Goal: Task Accomplishment & Management: Use online tool/utility

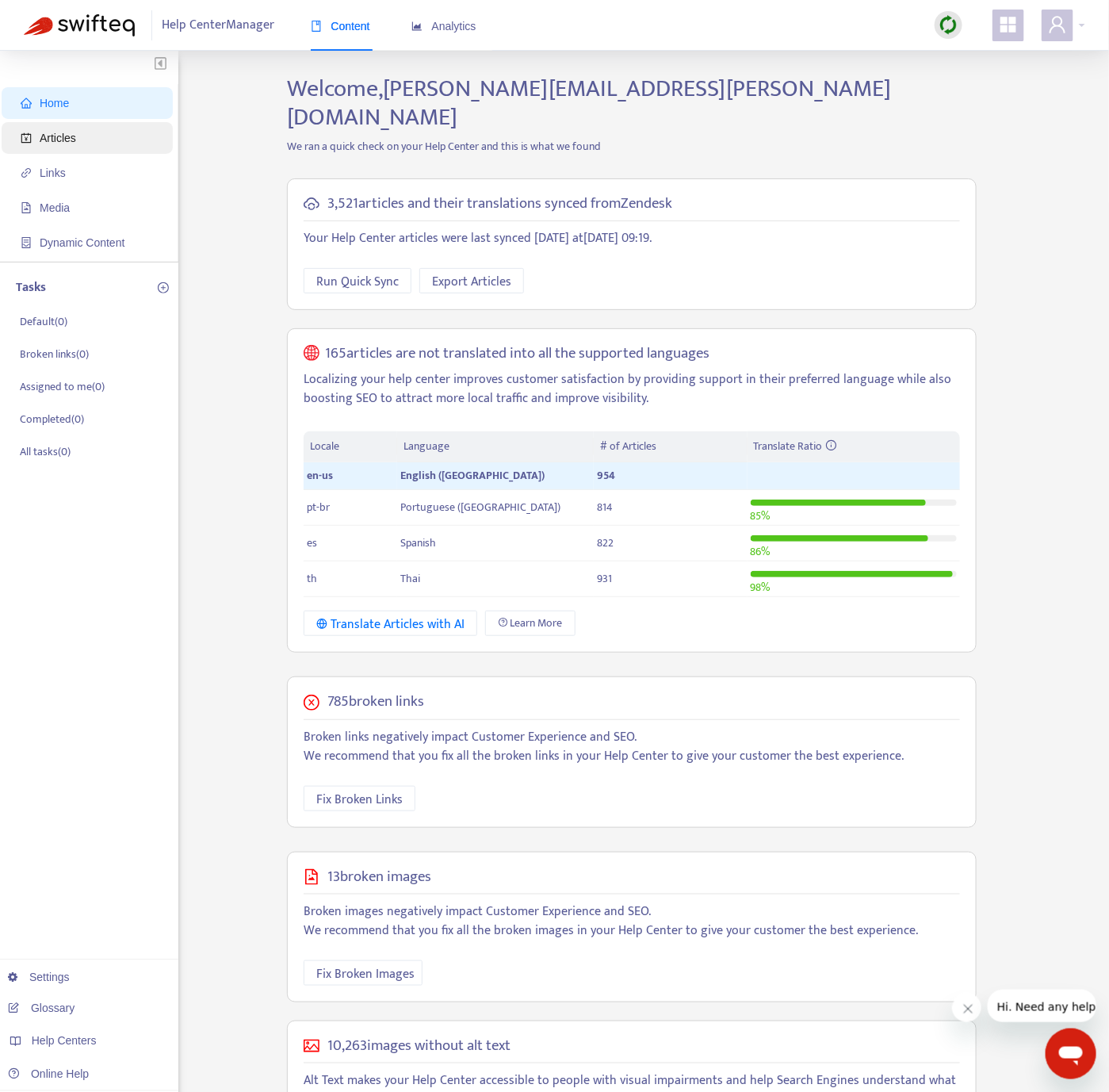
click at [83, 133] on span "Articles" at bounding box center [90, 137] width 139 height 31
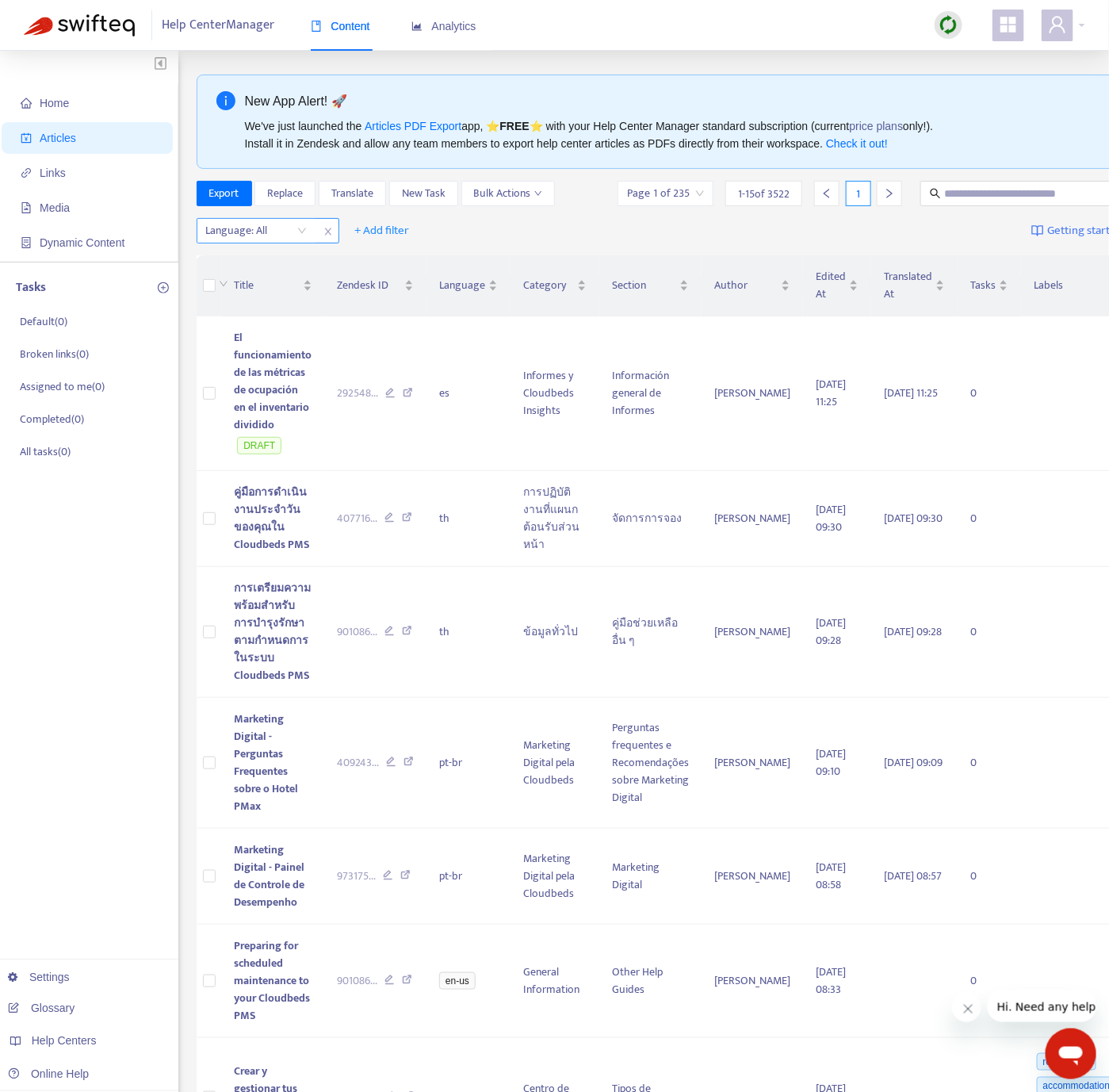
click at [247, 228] on div at bounding box center [249, 230] width 96 height 19
click at [269, 264] on div "en-us" at bounding box center [347, 263] width 275 height 17
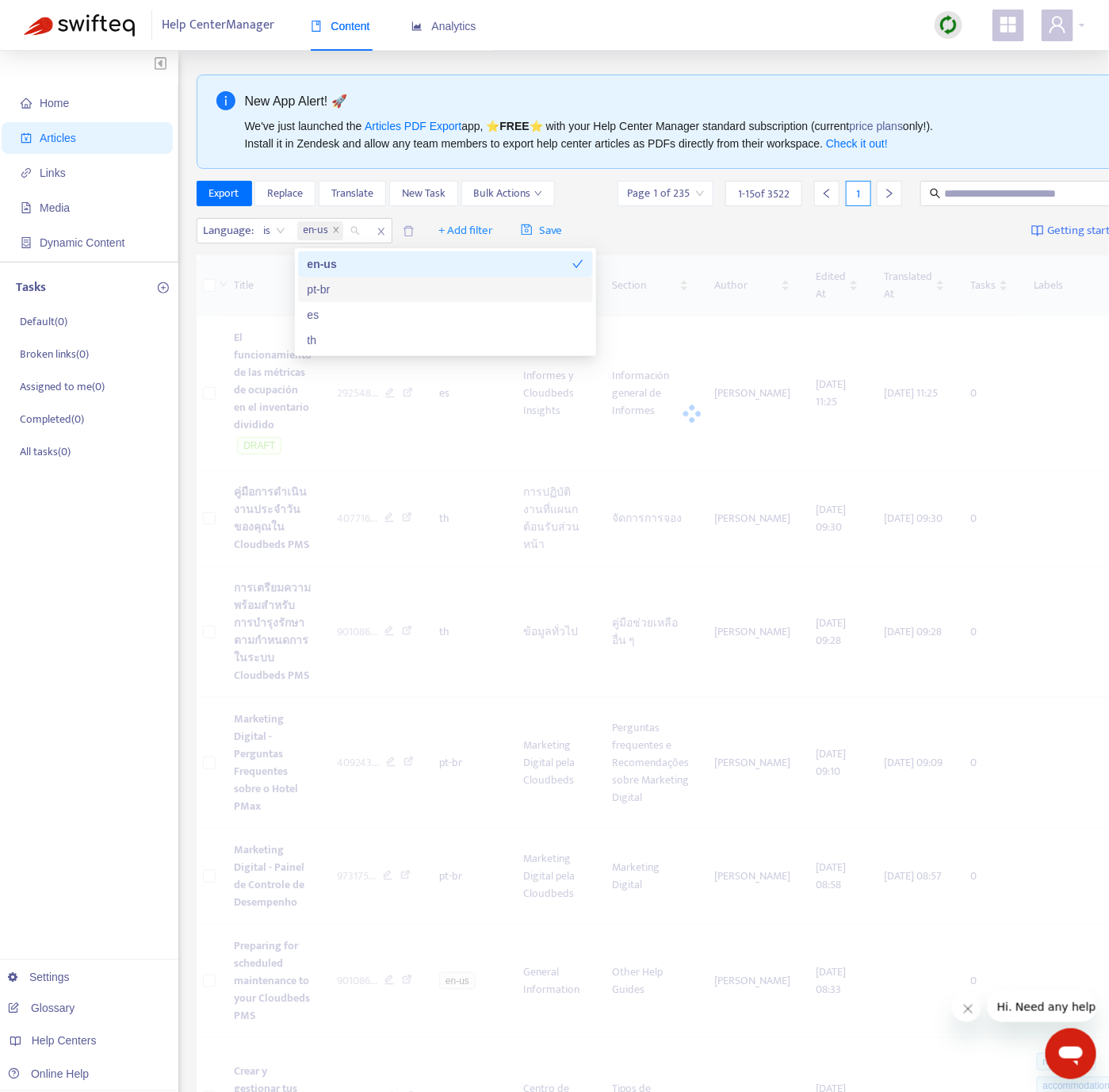
click at [702, 237] on div "Language : is en-us + Add filter Save Getting started with Articles" at bounding box center [692, 232] width 991 height 38
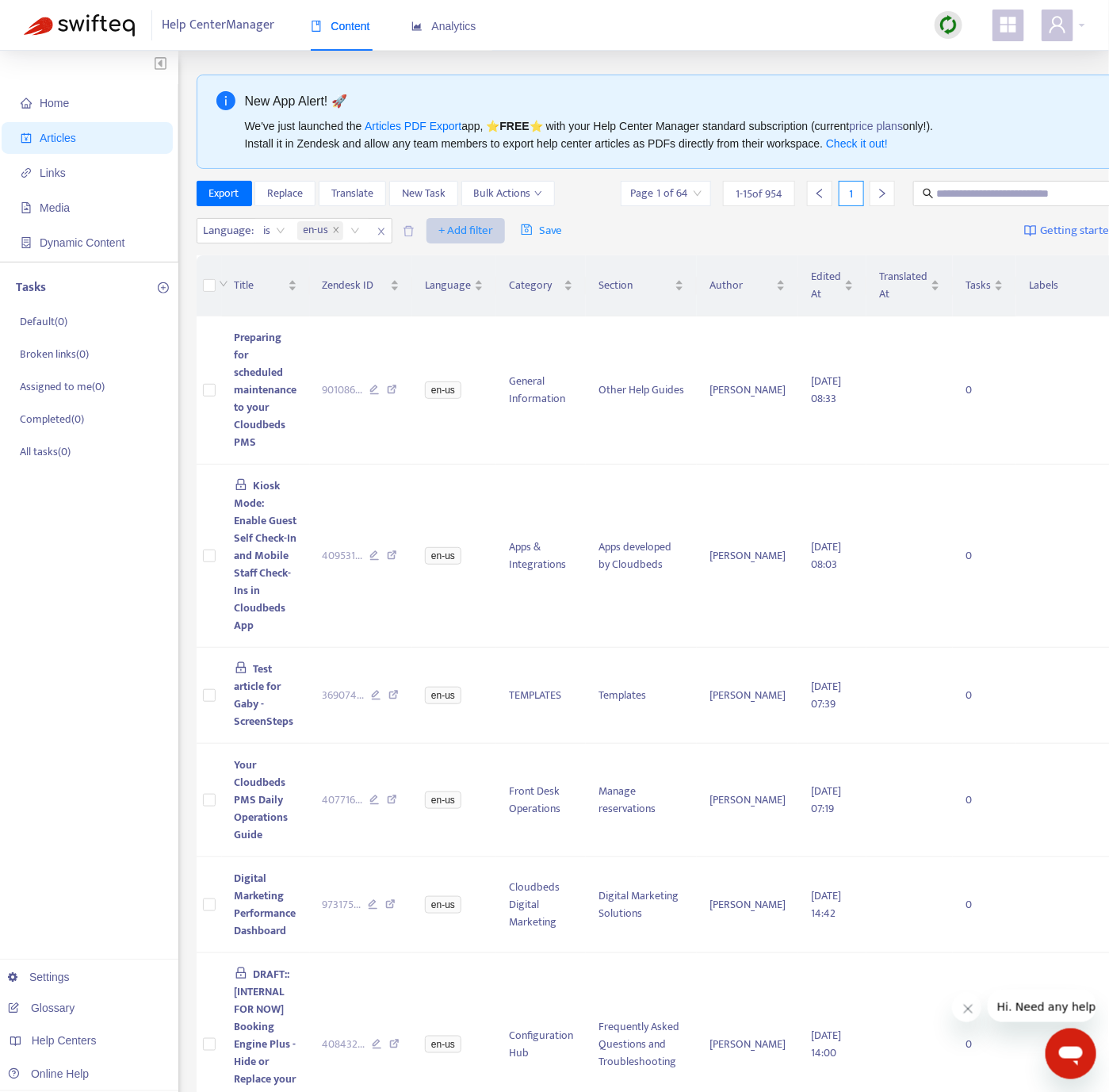
click at [438, 230] on button "+ Add filter" at bounding box center [465, 231] width 78 height 25
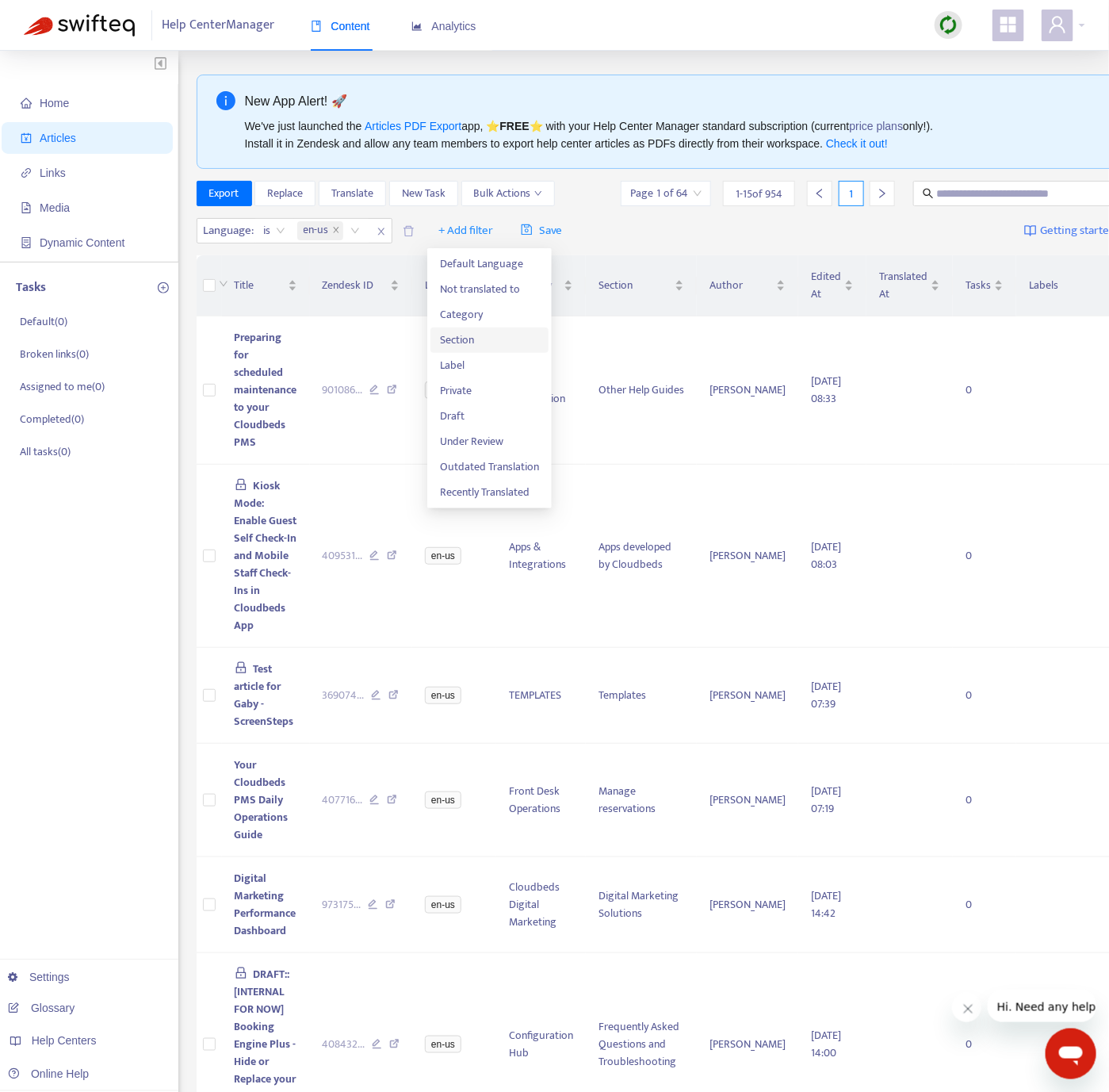
click at [485, 338] on span "Section" at bounding box center [489, 339] width 99 height 17
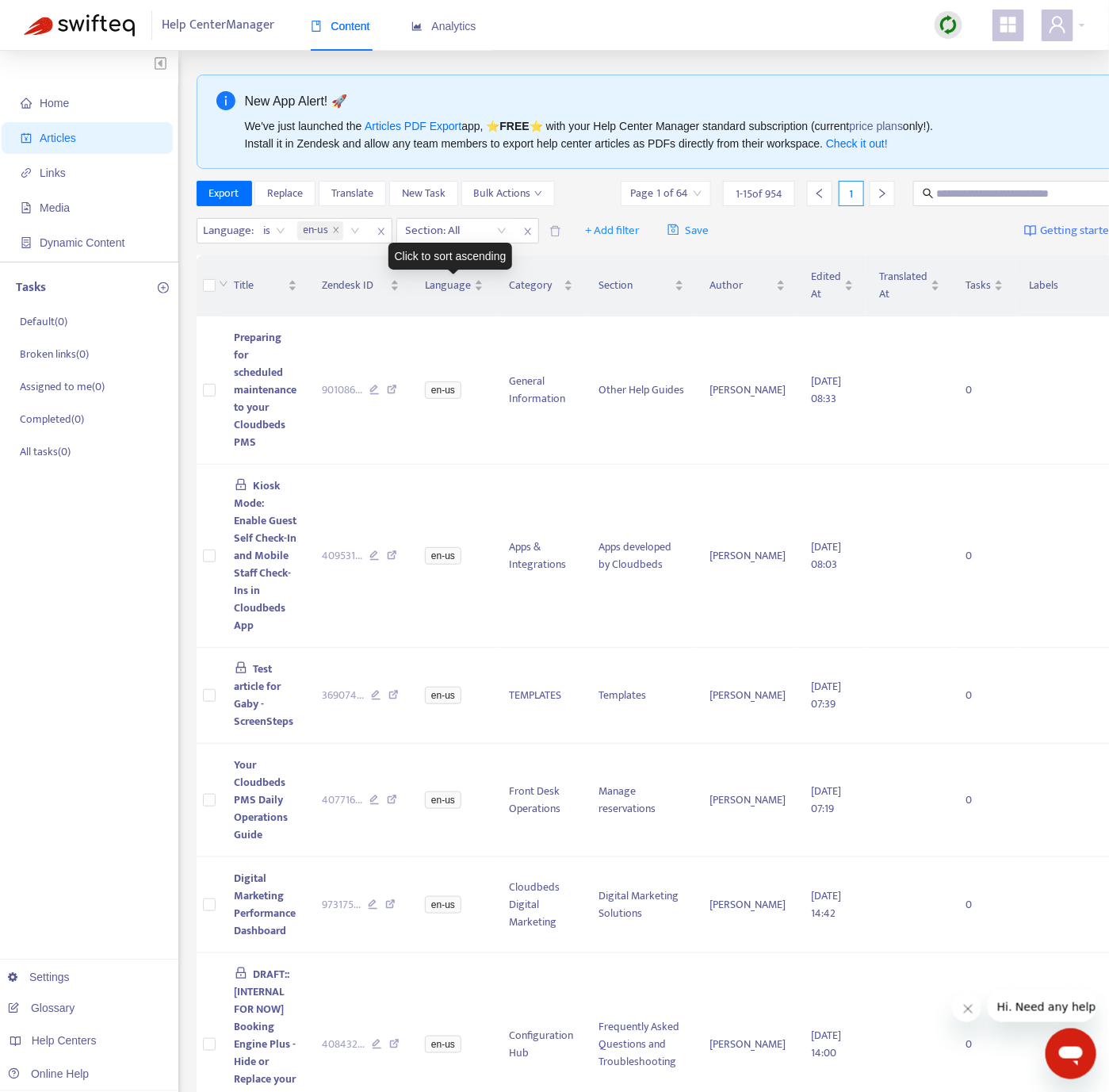
click at [479, 242] on div "Click to sort ascending" at bounding box center [450, 256] width 125 height 27
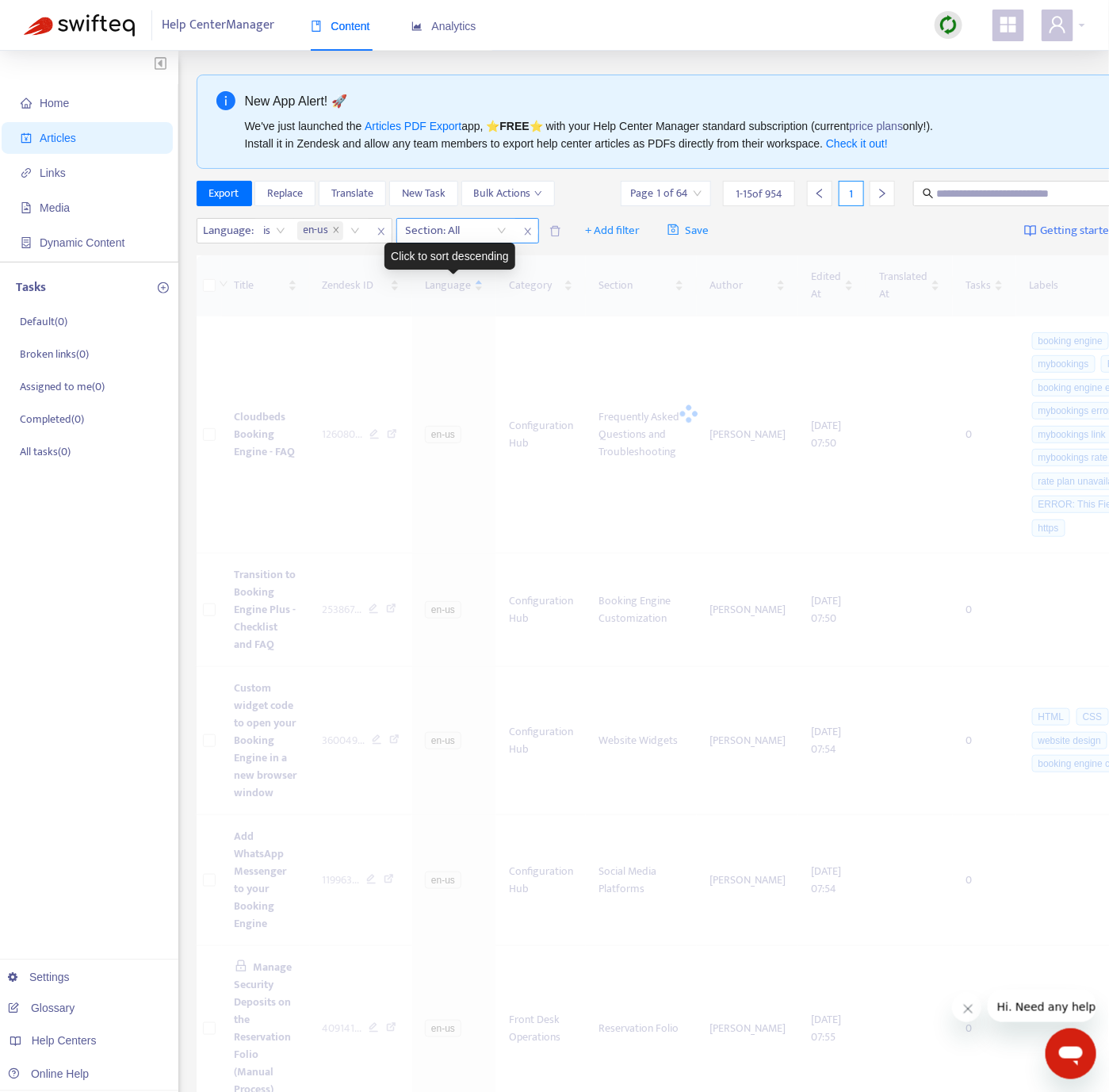
click at [479, 237] on div at bounding box center [448, 230] width 96 height 19
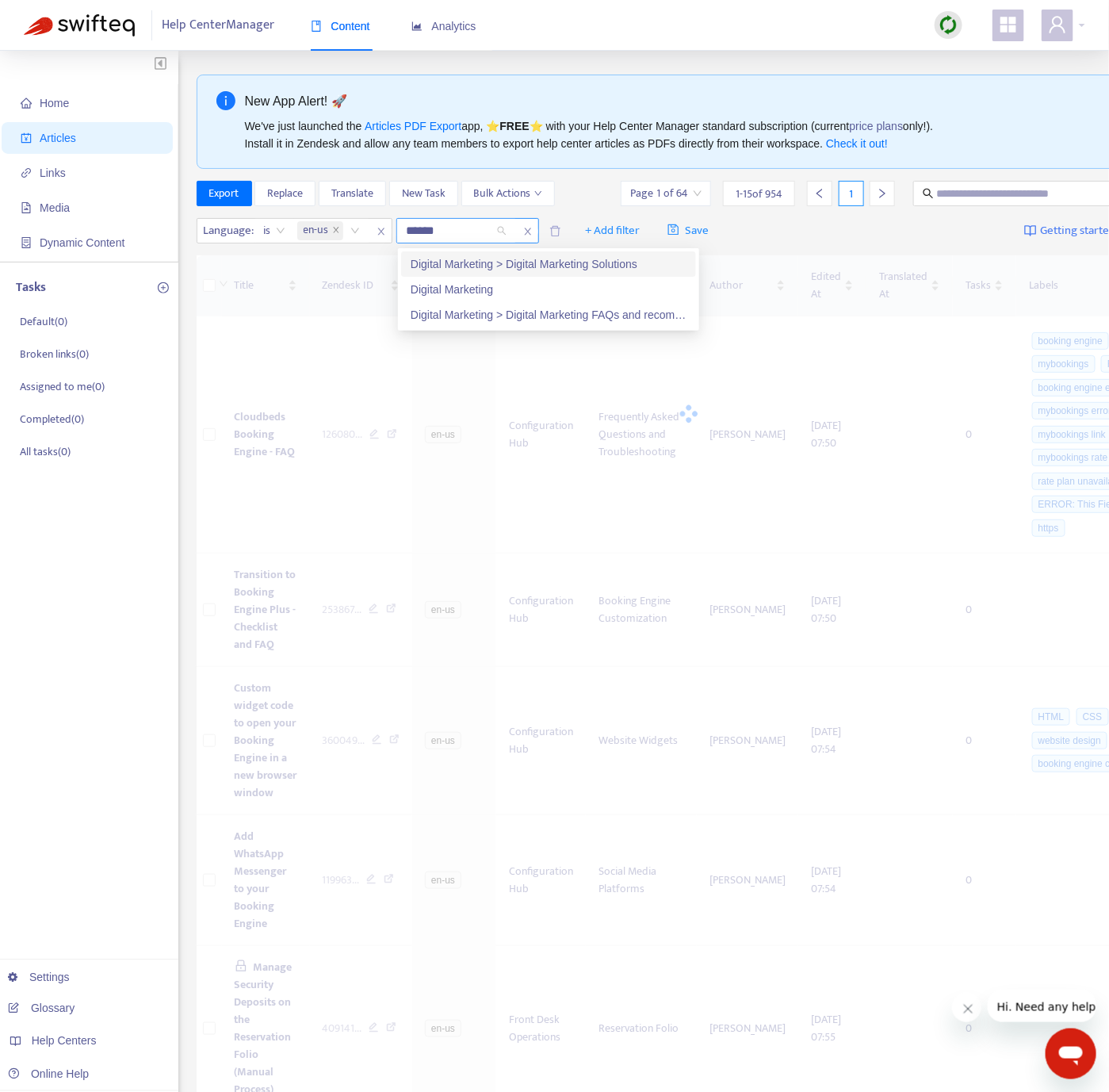
type input "*******"
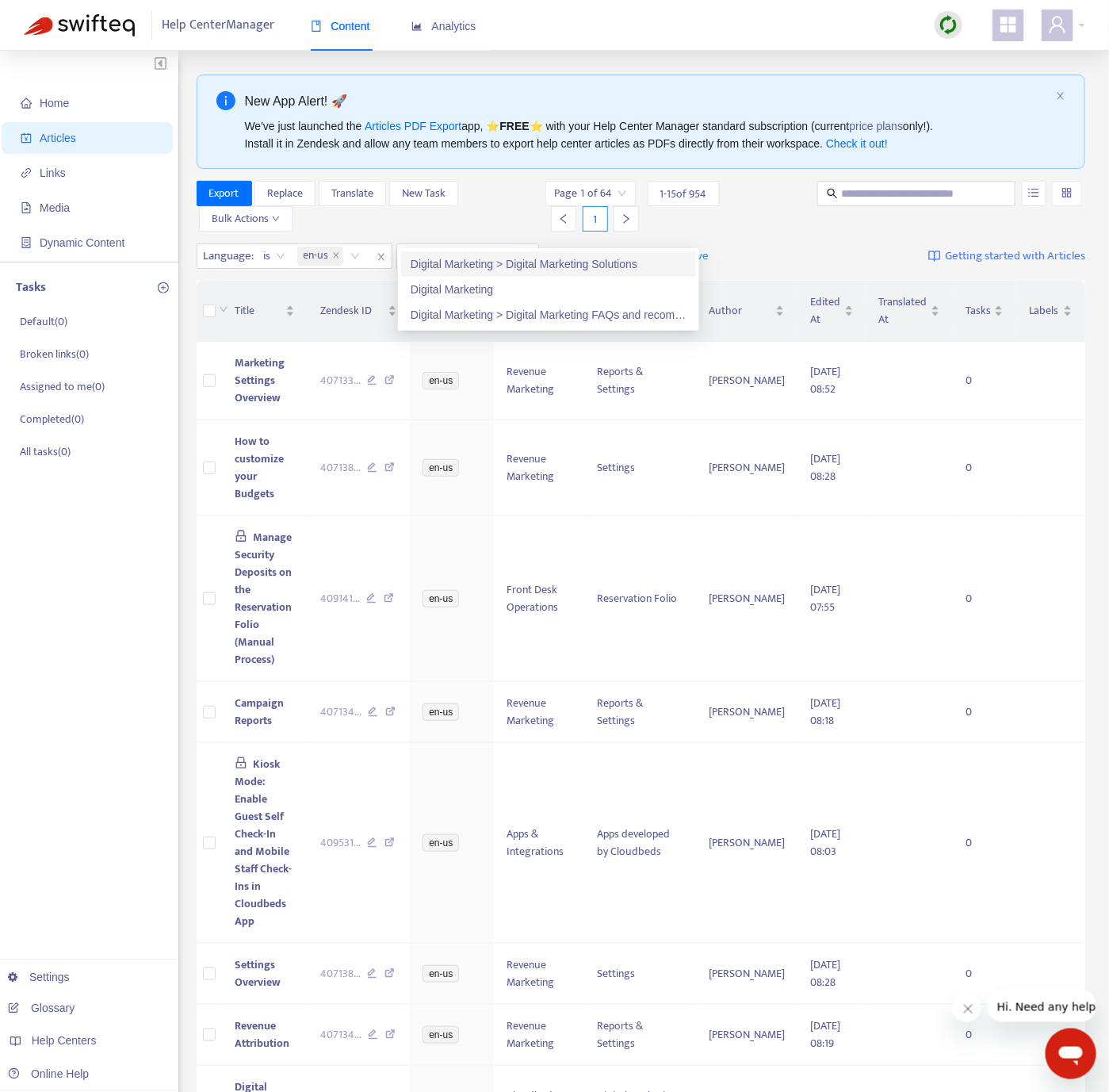
click at [514, 266] on div "Digital Marketing > Digital Marketing Solutions" at bounding box center [548, 263] width 275 height 17
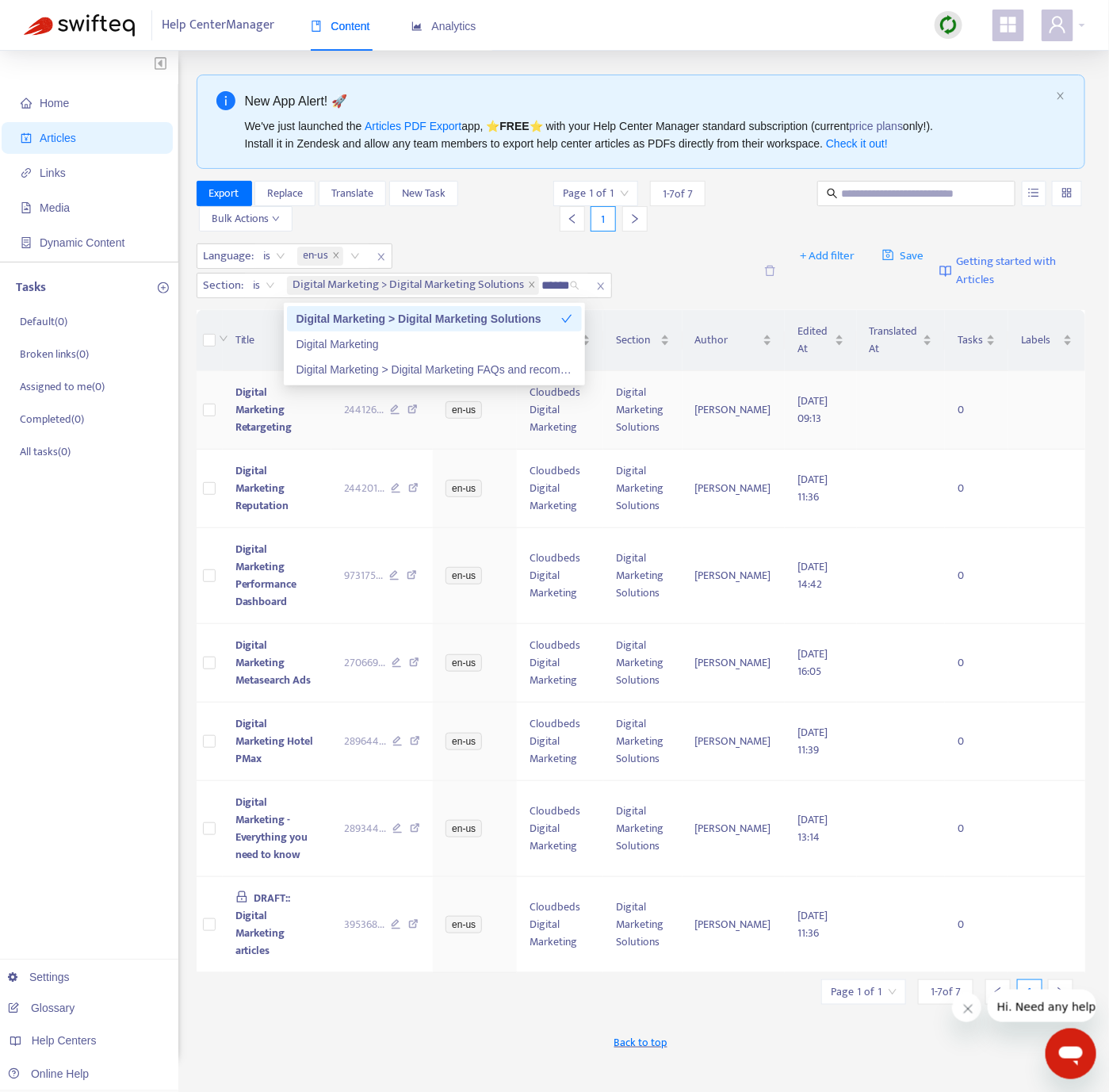
type input "*******"
click at [513, 372] on div "Digital Marketing > Digital Marketing FAQs and recommendations" at bounding box center [433, 369] width 275 height 17
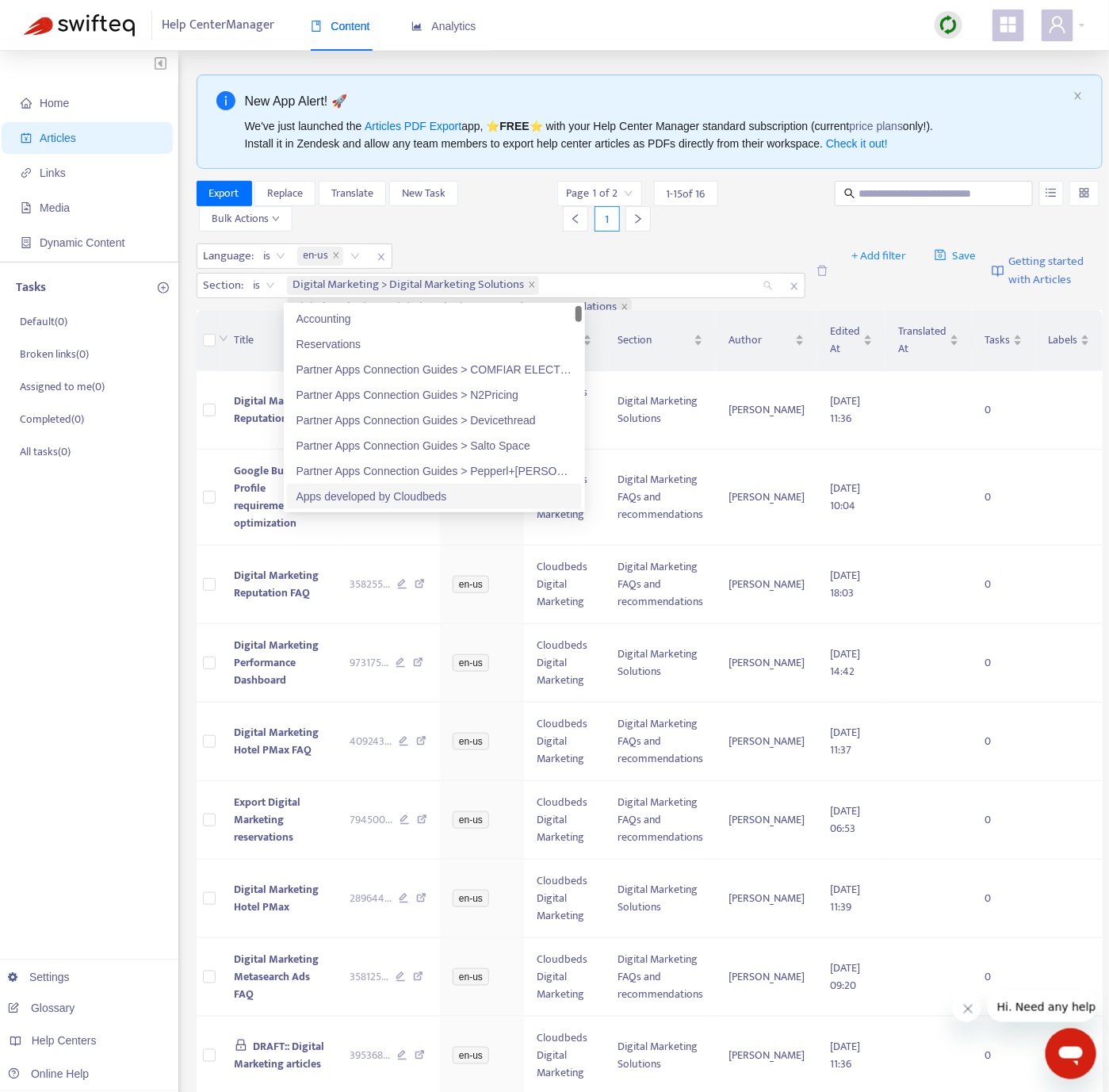
click at [692, 247] on div "Language : is en-us Section : is Digital Marketing > Digital Marketing Solution…" at bounding box center [501, 270] width 609 height 55
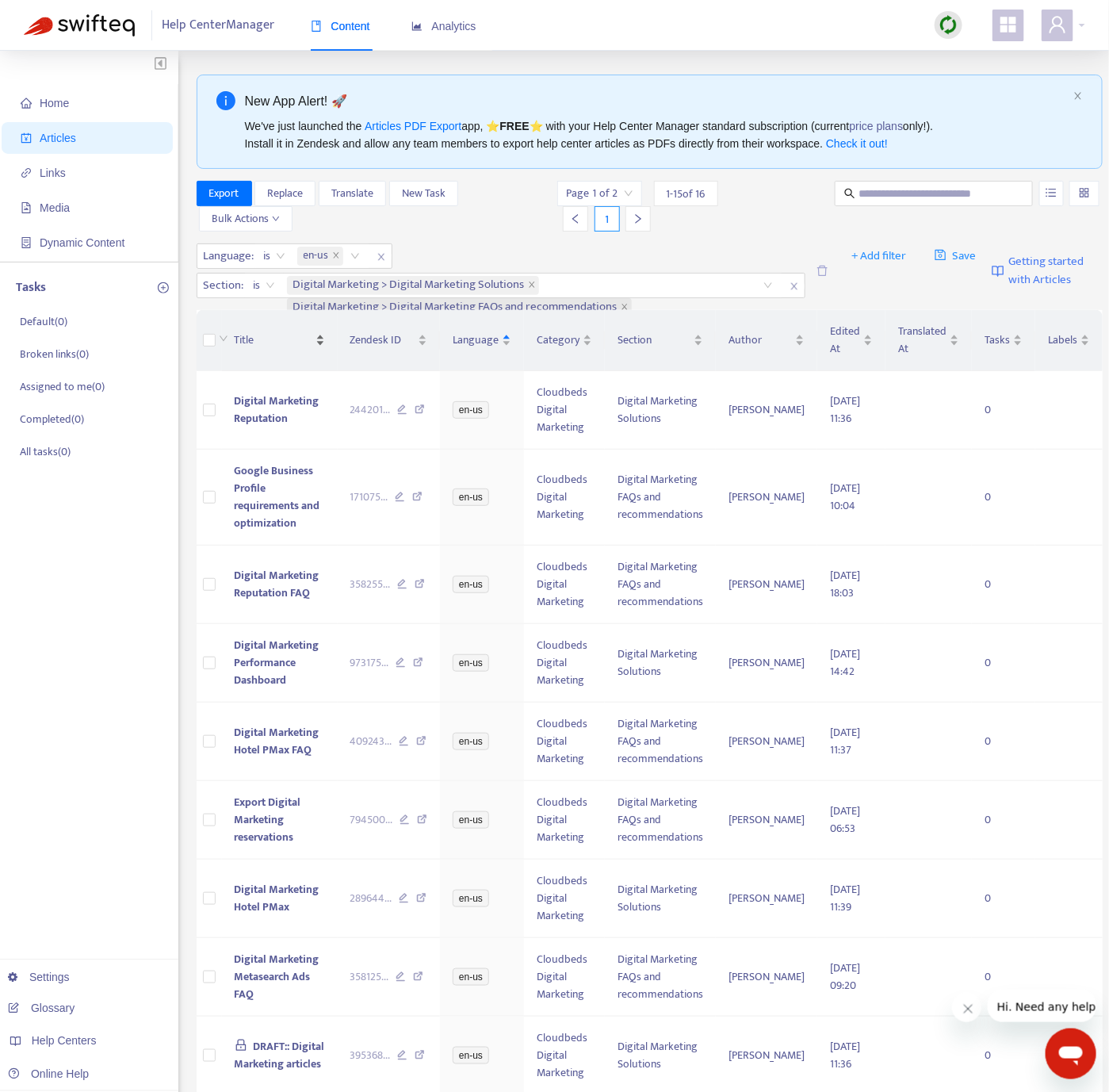
click at [266, 348] on span "Title" at bounding box center [274, 339] width 78 height 17
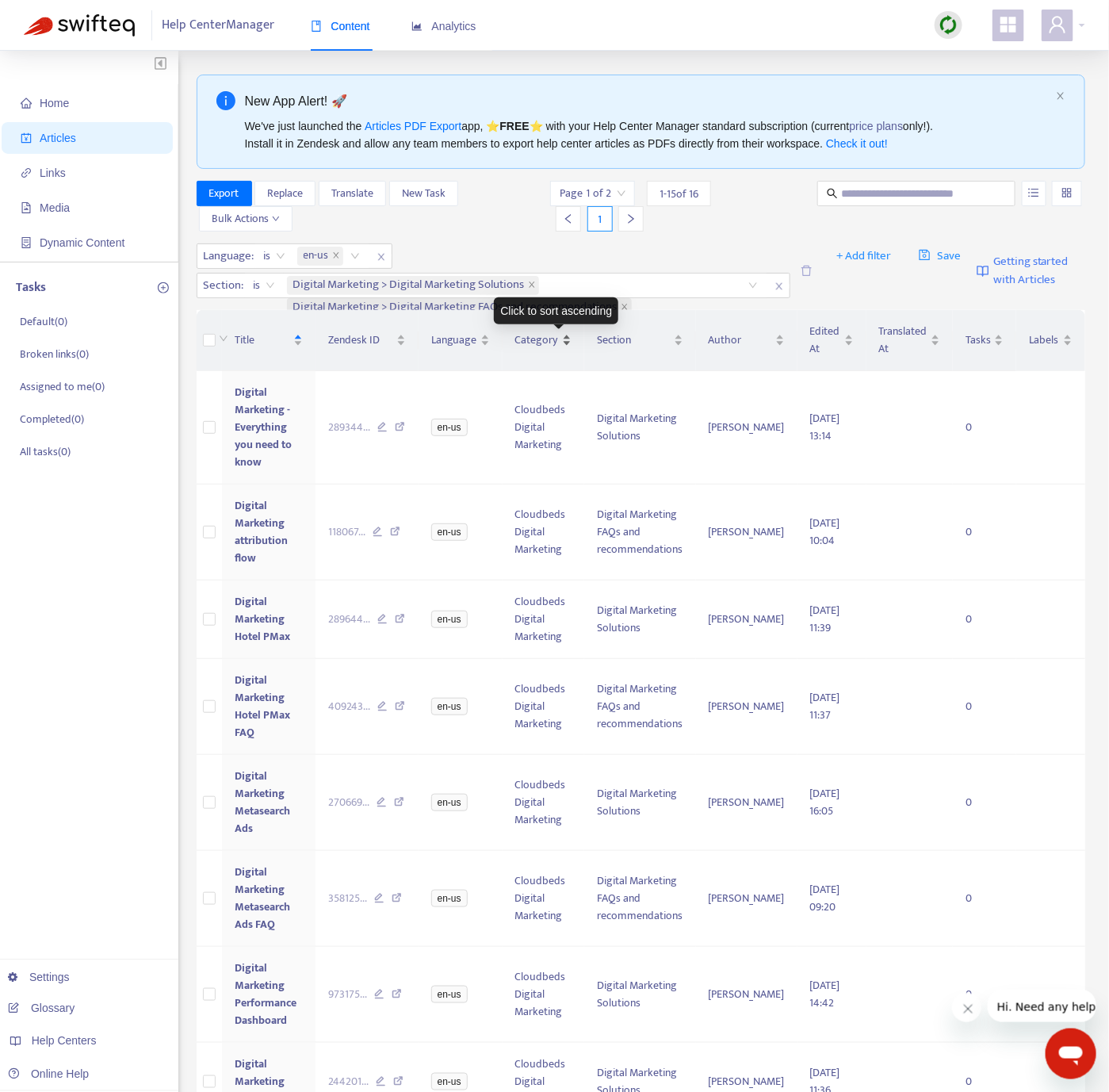
click at [559, 336] on span "Category" at bounding box center [537, 339] width 44 height 17
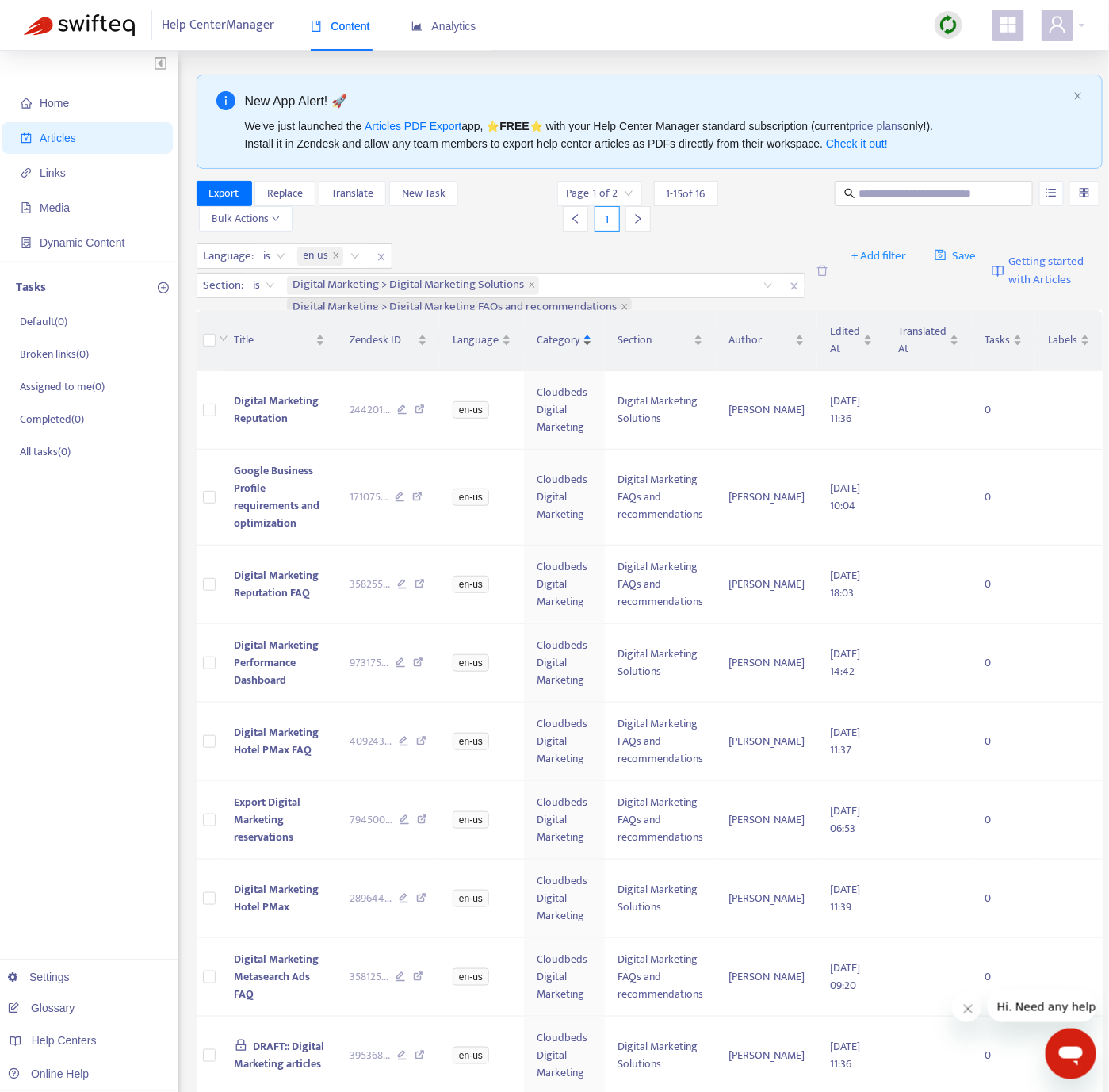
click at [559, 336] on span "Category" at bounding box center [558, 339] width 43 height 17
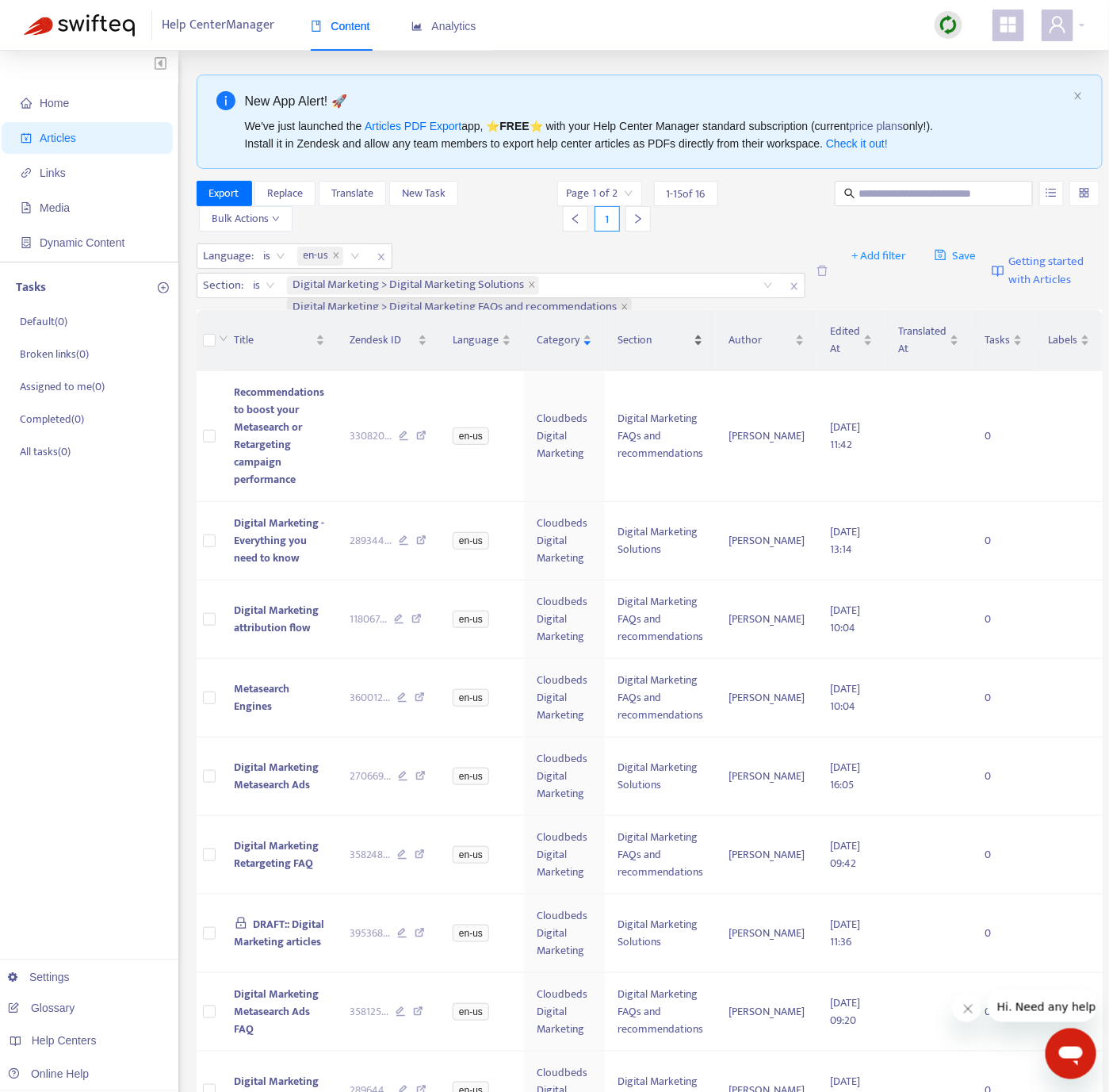
click at [650, 347] on span "Section" at bounding box center [653, 339] width 73 height 17
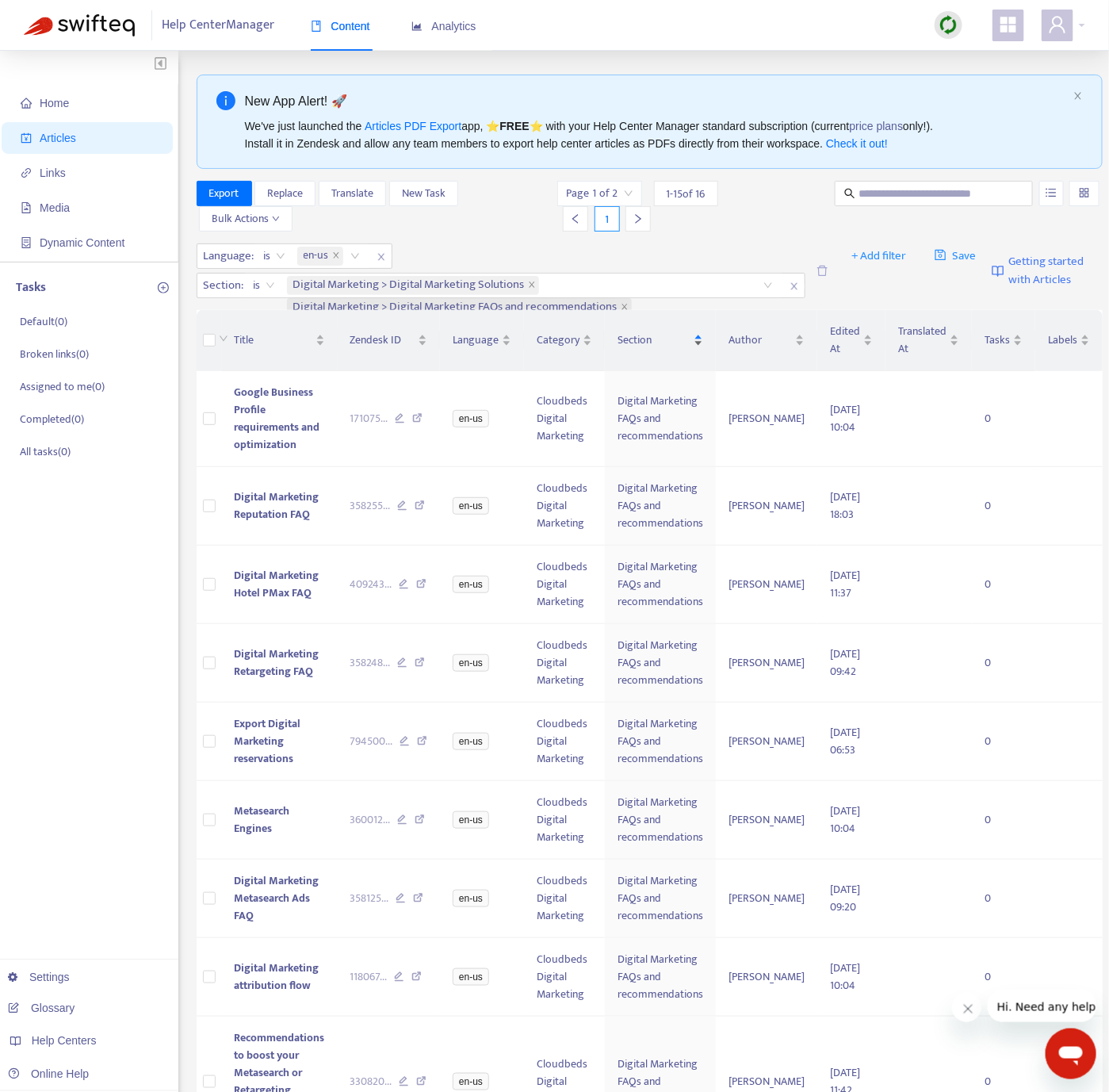
click at [650, 347] on span "Section" at bounding box center [653, 339] width 73 height 17
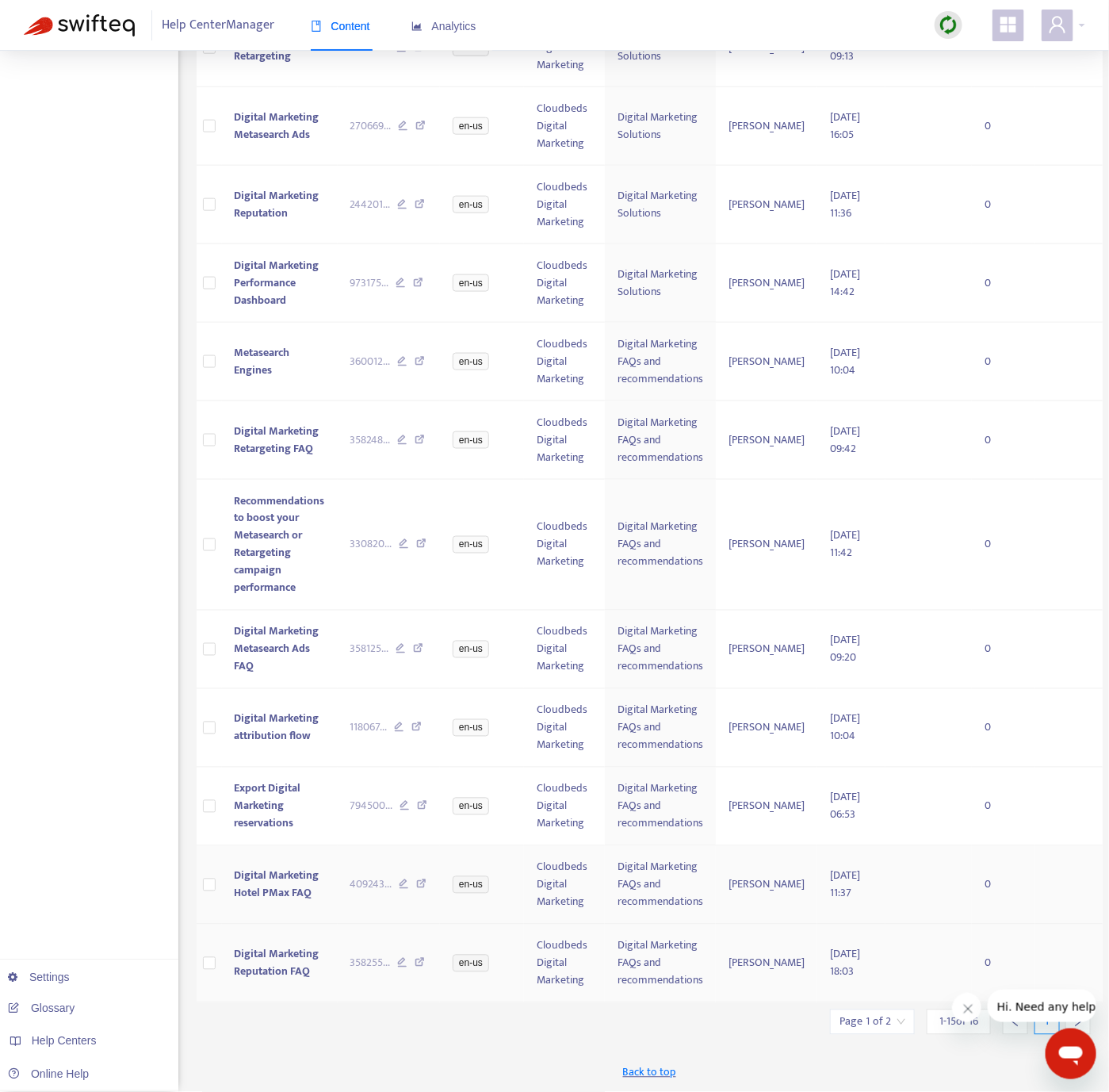
scroll to position [605, 0]
click at [834, 808] on input "search" at bounding box center [872, 1022] width 65 height 24
click at [834, 808] on span "15" at bounding box center [815, 984] width 100 height 24
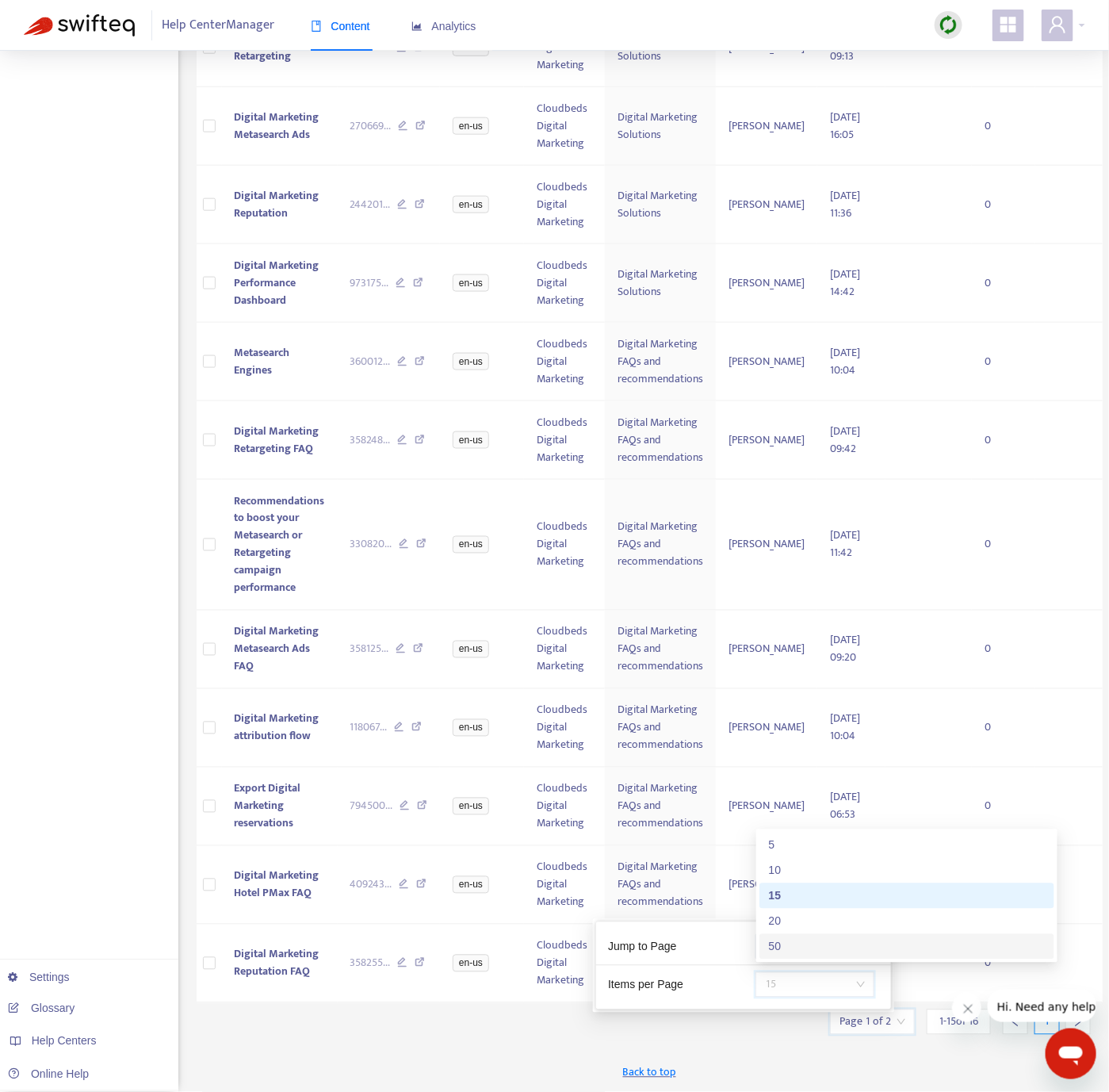
click at [827, 808] on div "50" at bounding box center [906, 946] width 275 height 17
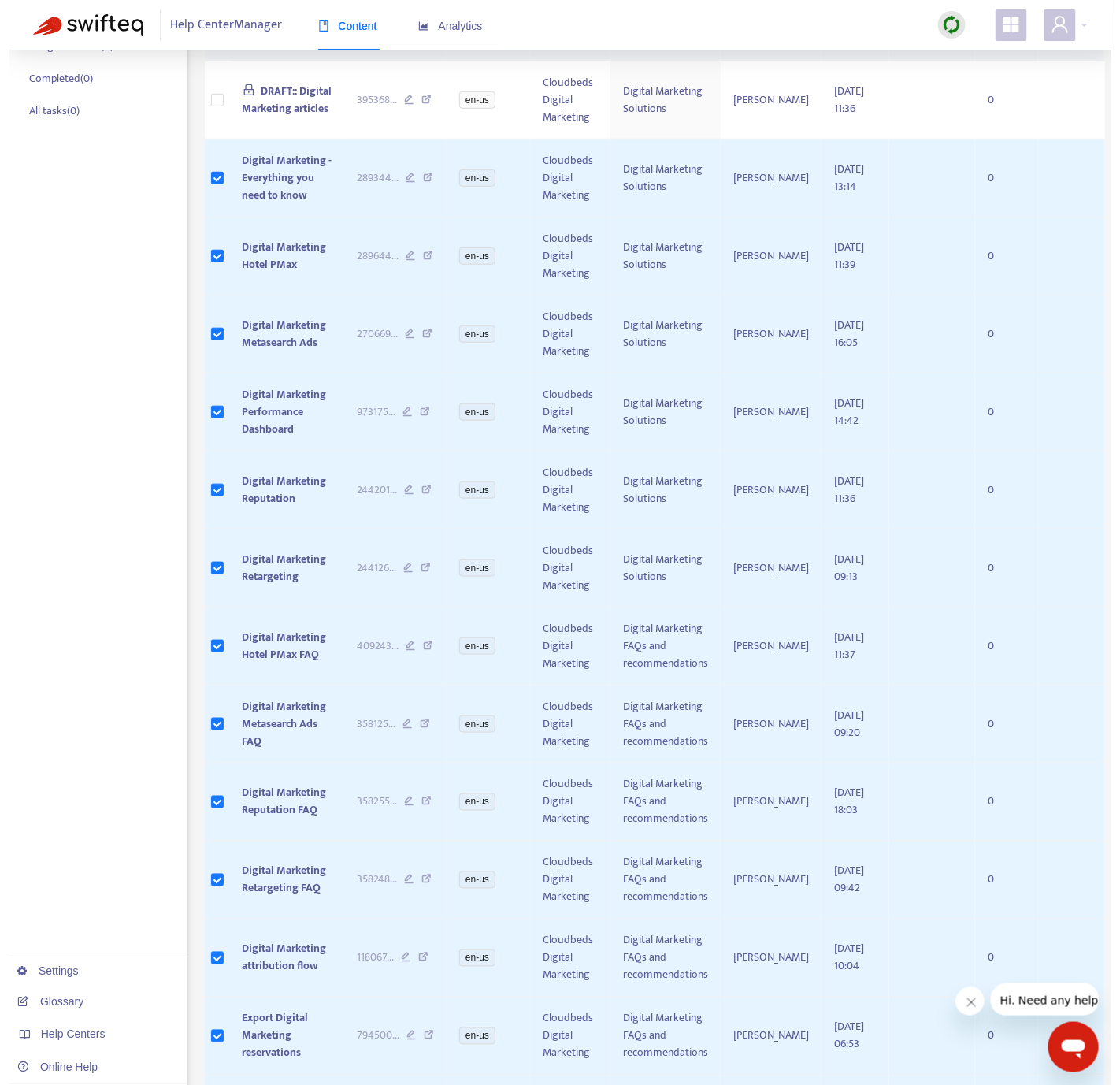
scroll to position [0, 0]
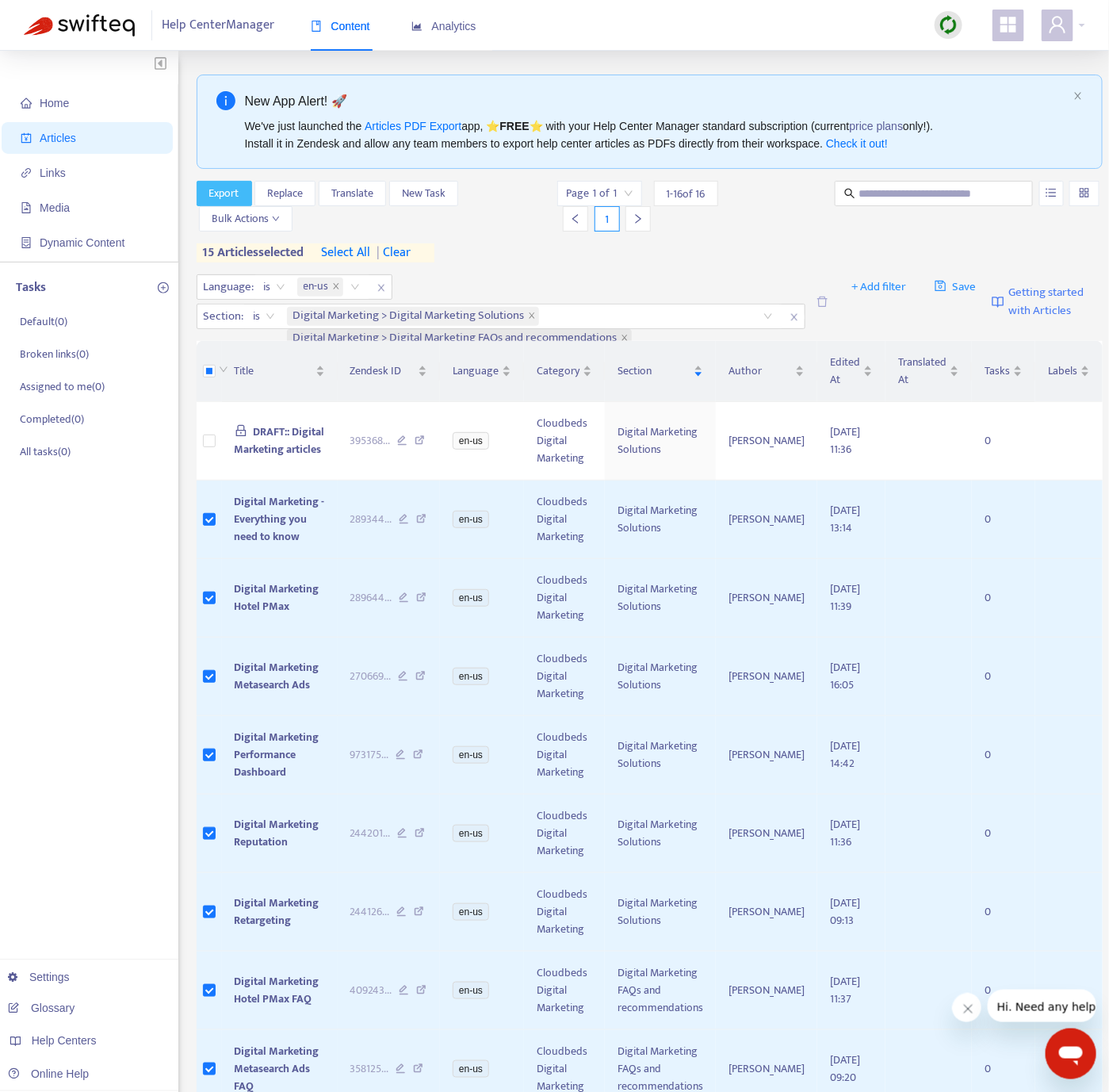
click at [234, 194] on span "Export" at bounding box center [224, 193] width 31 height 17
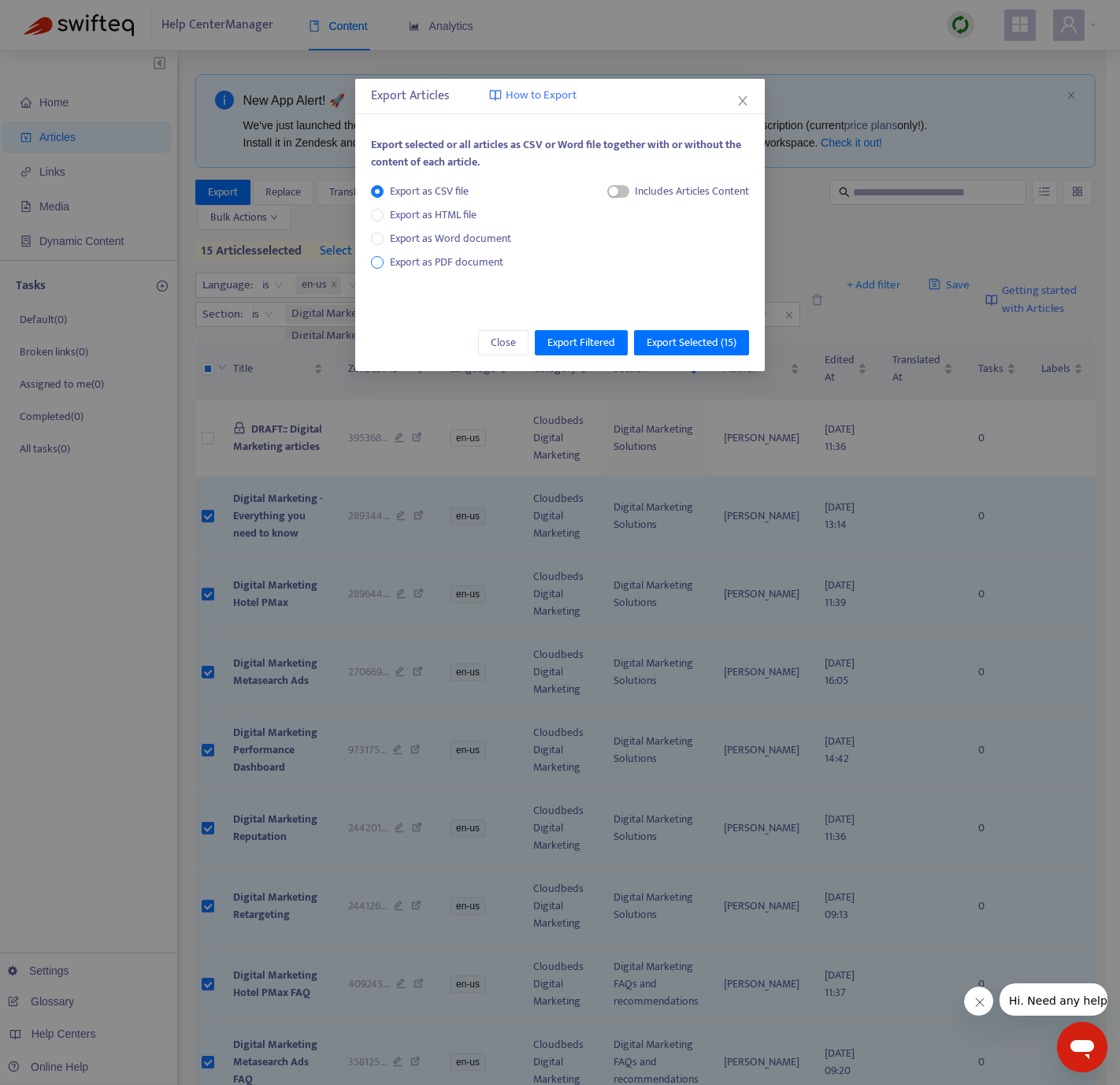
click at [457, 256] on span "Export as PDF document" at bounding box center [446, 262] width 113 height 18
click at [598, 201] on div "Each article in a separate file" at bounding box center [671, 194] width 158 height 24
click at [598, 197] on span "button" at bounding box center [603, 192] width 22 height 12
click at [697, 340] on span "Export Selected ( 15 )" at bounding box center [691, 342] width 90 height 17
